Goal: Find contact information: Find contact information

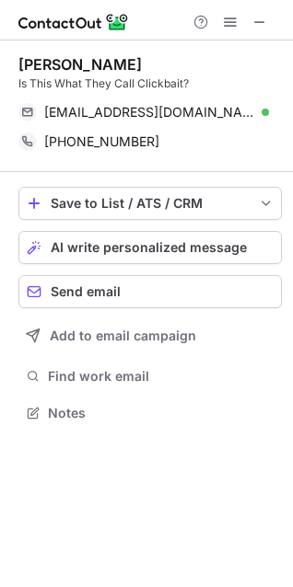
scroll to position [400, 293]
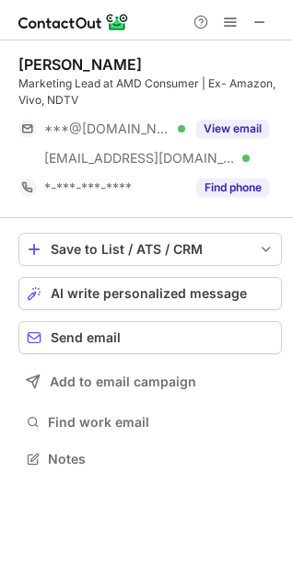
scroll to position [445, 293]
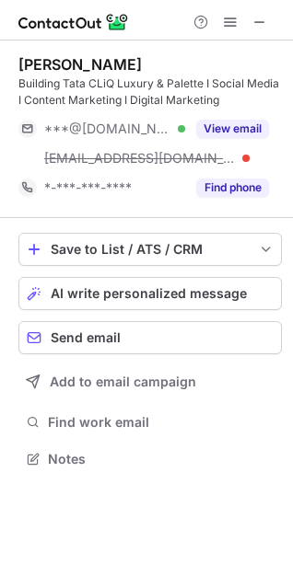
scroll to position [445, 293]
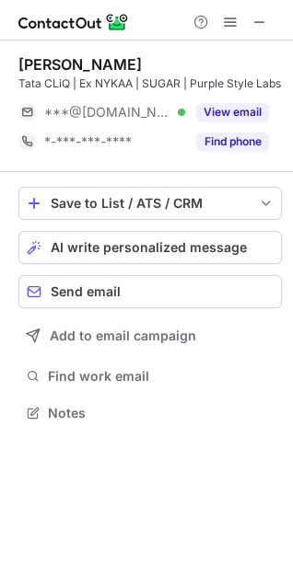
scroll to position [416, 293]
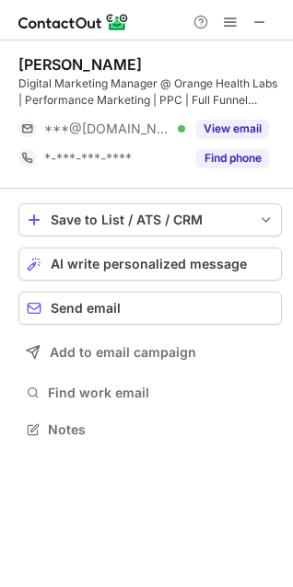
scroll to position [416, 293]
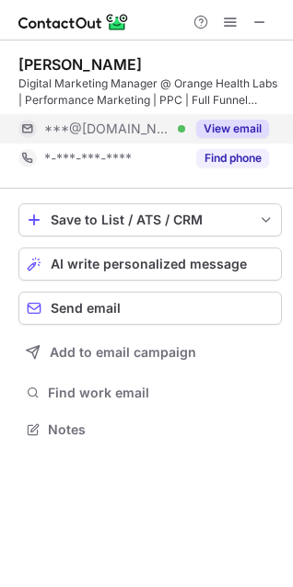
click at [231, 129] on button "View email" at bounding box center [232, 129] width 73 height 18
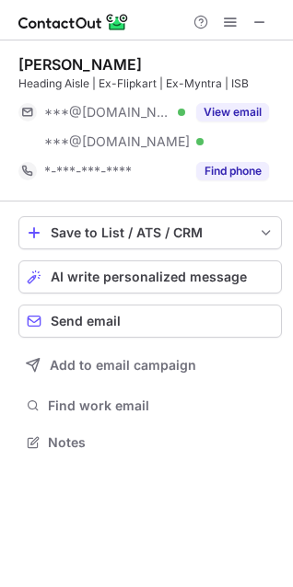
scroll to position [430, 293]
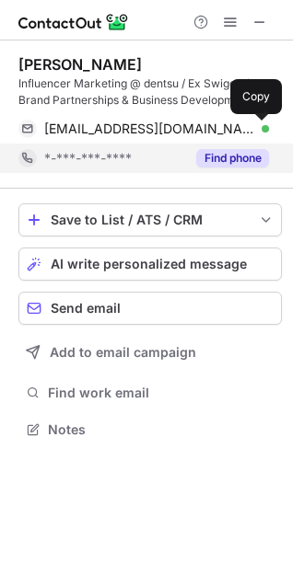
click at [235, 155] on button "Find phone" at bounding box center [232, 158] width 73 height 18
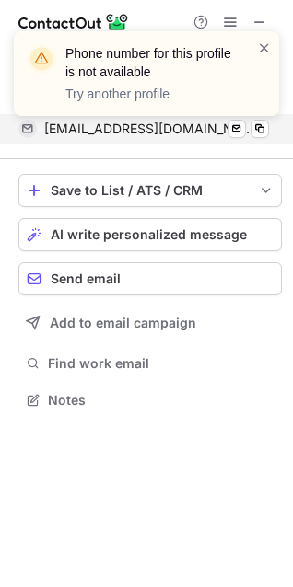
scroll to position [386, 293]
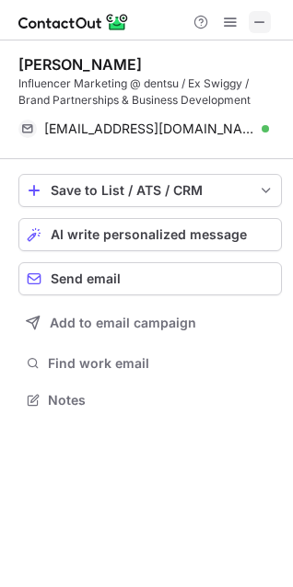
click at [259, 17] on span at bounding box center [259, 22] width 15 height 15
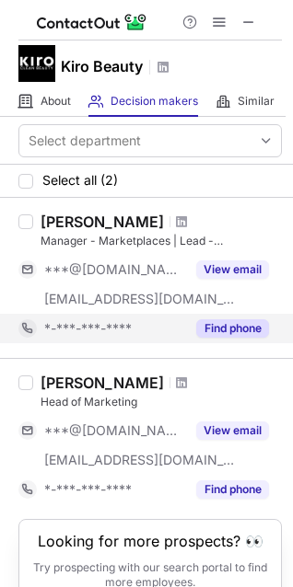
scroll to position [88, 0]
